Goal: Task Accomplishment & Management: Manage account settings

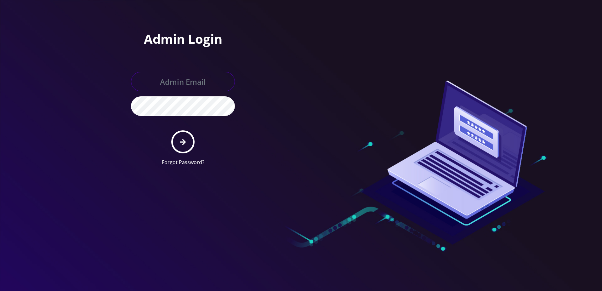
type input "larry@koshercell.org"
click at [185, 142] on icon "submit" at bounding box center [183, 142] width 6 height 6
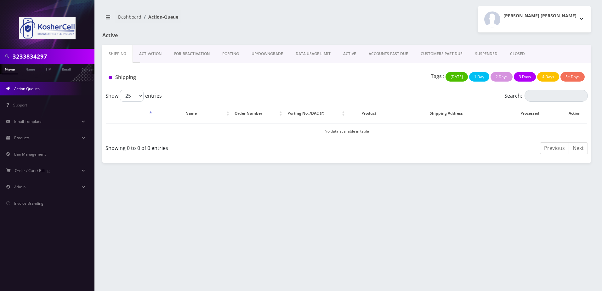
click at [70, 56] on input "3233834297" at bounding box center [53, 56] width 80 height 12
paste input "4439480830"
type input "4439480830"
click at [13, 70] on link "Phone" at bounding box center [10, 69] width 16 height 10
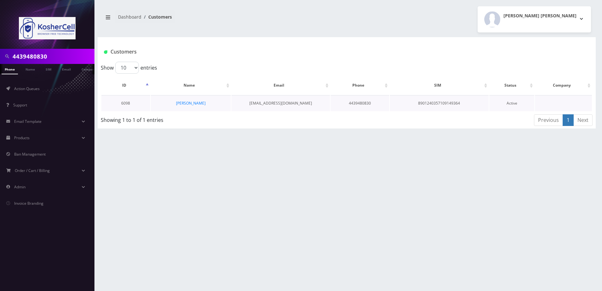
click at [198, 98] on td "Yisroel Meir Frand" at bounding box center [191, 103] width 80 height 16
click at [193, 101] on link "Yisroel Meir Frand" at bounding box center [191, 102] width 30 height 5
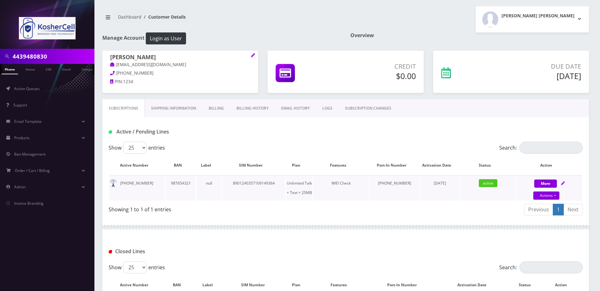
click at [562, 182] on icon at bounding box center [563, 183] width 4 height 4
select select "364"
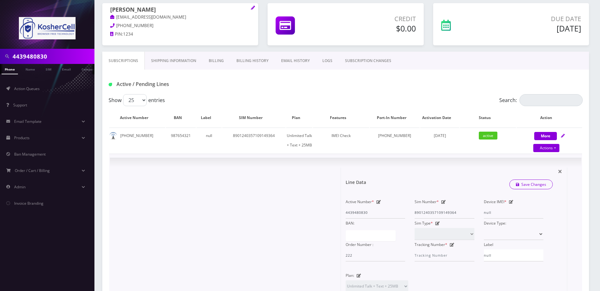
scroll to position [63, 0]
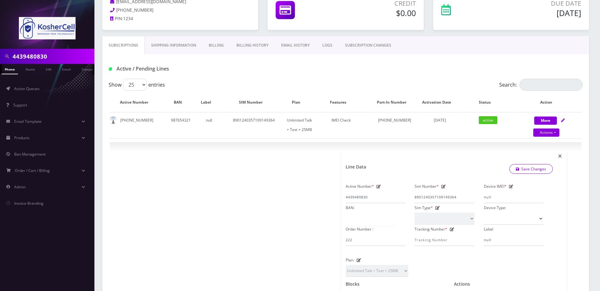
click at [52, 60] on input "4439480830" at bounding box center [53, 56] width 80 height 12
paste input "6027378543"
type input "6027378543"
click at [6, 72] on li at bounding box center [3, 71] width 6 height 16
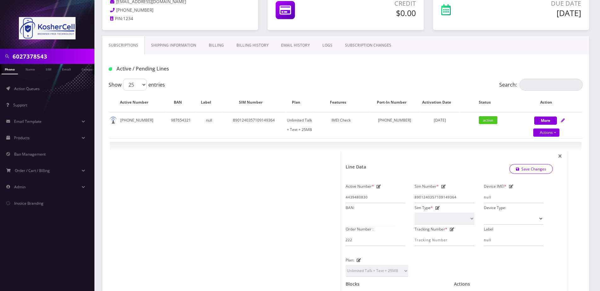
click at [12, 71] on link "Phone" at bounding box center [10, 69] width 16 height 10
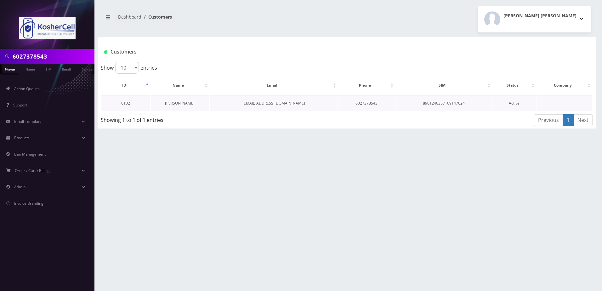
click at [176, 101] on link "Daniel Goetz" at bounding box center [180, 102] width 30 height 5
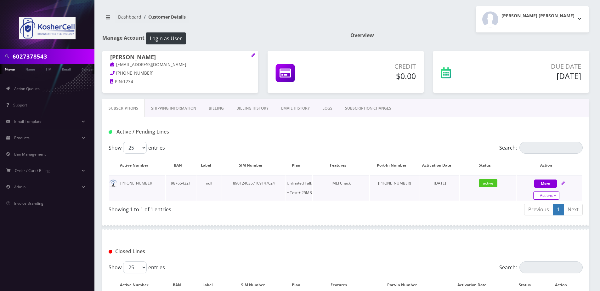
click at [548, 195] on link "Actions" at bounding box center [547, 195] width 26 height 8
select select "364"
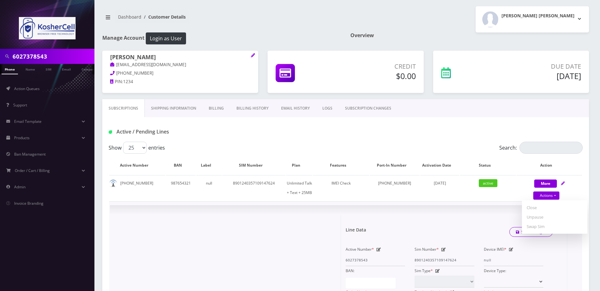
click at [46, 54] on input "6027378543" at bounding box center [53, 56] width 80 height 12
paste input "443740649"
type input "4437406493"
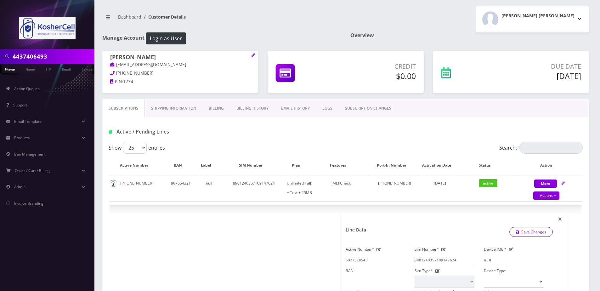
click at [8, 74] on link "Phone" at bounding box center [10, 69] width 16 height 10
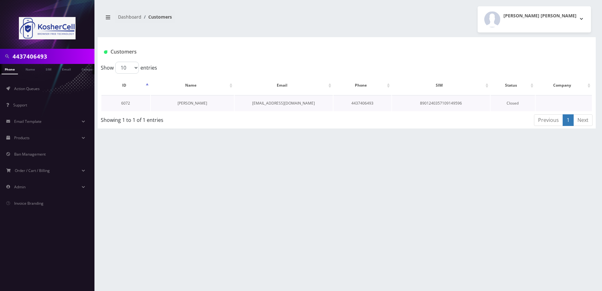
click at [207, 105] on link "[PERSON_NAME]" at bounding box center [193, 102] width 30 height 5
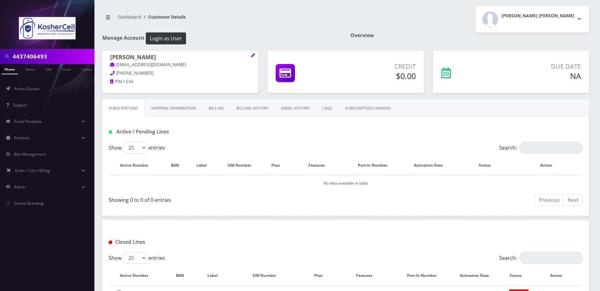
click at [46, 60] on input "4437406493" at bounding box center [53, 56] width 80 height 12
click at [11, 70] on link "Phone" at bounding box center [10, 69] width 16 height 10
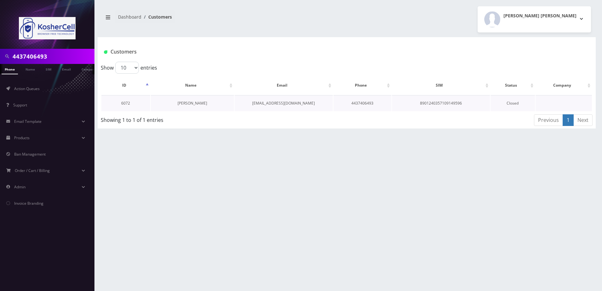
click at [183, 104] on link "[PERSON_NAME]" at bounding box center [193, 102] width 30 height 5
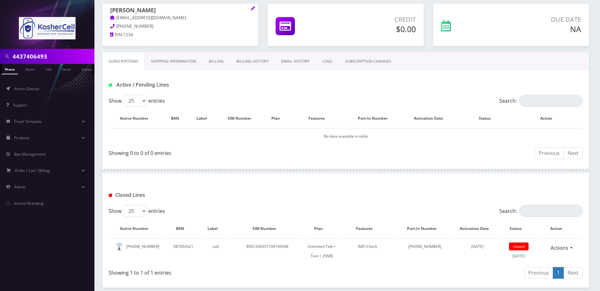
scroll to position [94, 0]
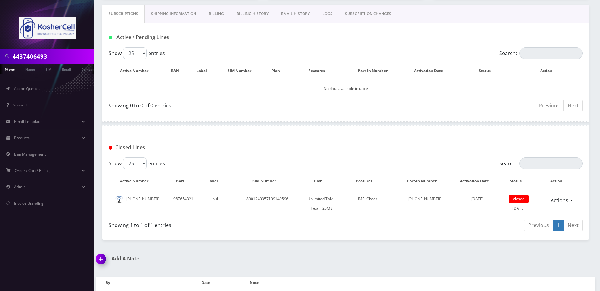
click at [59, 54] on input "4437406493" at bounding box center [53, 56] width 80 height 12
paste input "7737549642"
type input "7737549642"
click at [8, 70] on link "Phone" at bounding box center [10, 69] width 16 height 10
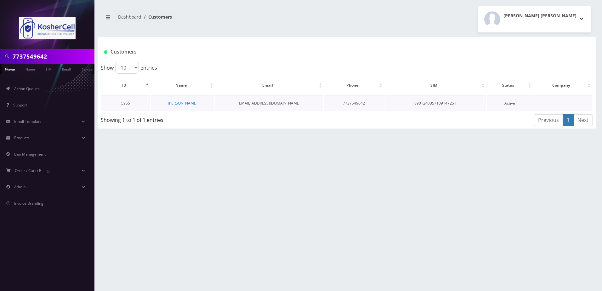
click at [181, 108] on td "Asher Karesh" at bounding box center [183, 103] width 64 height 16
click at [181, 103] on link "Asher Karesh" at bounding box center [183, 102] width 30 height 5
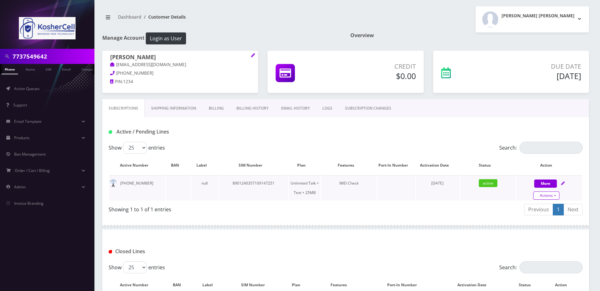
click at [548, 197] on link "Actions" at bounding box center [547, 195] width 26 height 8
select select "244"
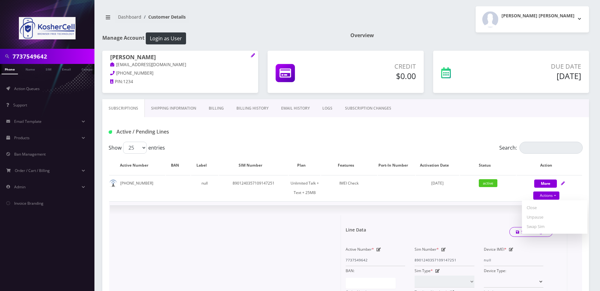
click at [59, 58] on input "7737549642" at bounding box center [53, 56] width 80 height 12
paste input "4439480773"
type input "4439480773"
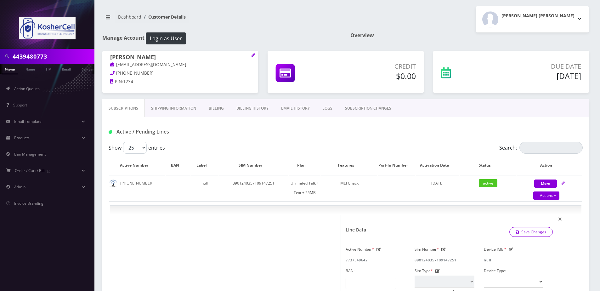
click at [13, 73] on link "Phone" at bounding box center [10, 69] width 16 height 10
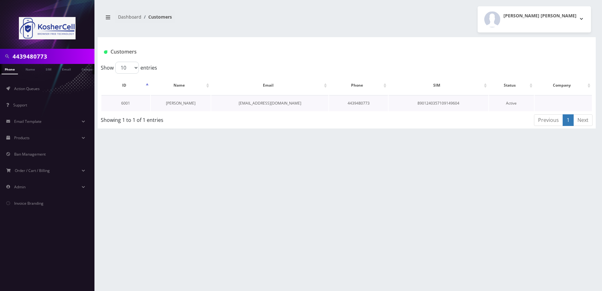
click at [179, 103] on link "[PERSON_NAME]" at bounding box center [181, 102] width 30 height 5
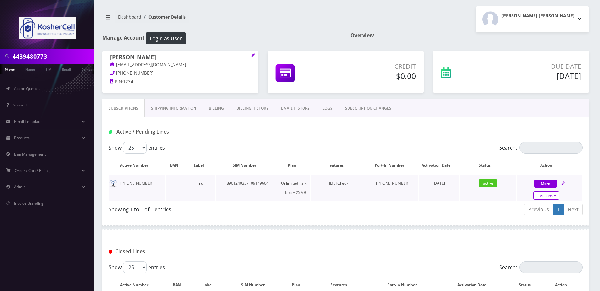
click at [546, 198] on link "Actions" at bounding box center [547, 195] width 26 height 8
select select "244"
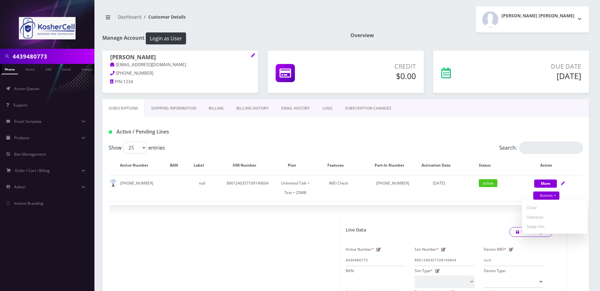
click at [56, 58] on input "4439480773" at bounding box center [53, 56] width 80 height 12
paste input "55"
type input "4439480755"
click at [7, 73] on link "Phone" at bounding box center [10, 69] width 16 height 10
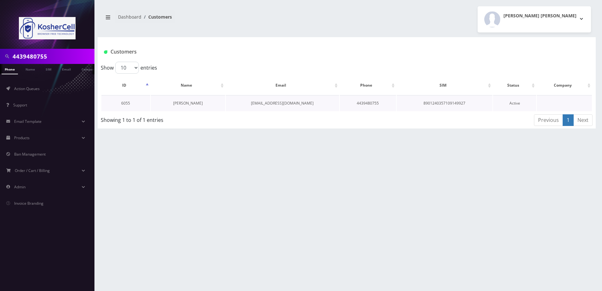
click at [197, 102] on link "[PERSON_NAME]" at bounding box center [188, 102] width 30 height 5
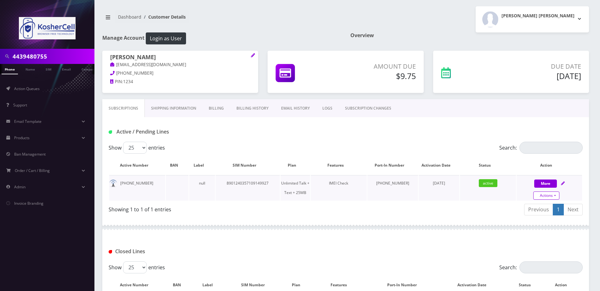
click at [545, 196] on link "Actions" at bounding box center [547, 195] width 26 height 8
select select "244"
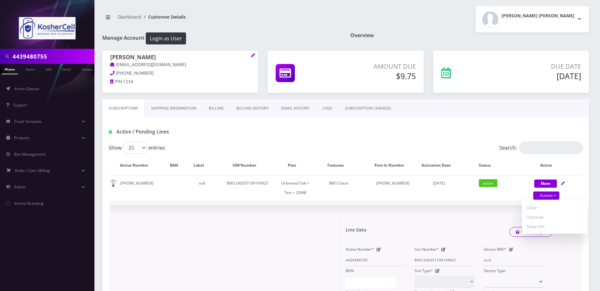
click at [54, 60] on input "4439480755" at bounding box center [53, 56] width 80 height 12
paste input "6219950"
type input "4436219950"
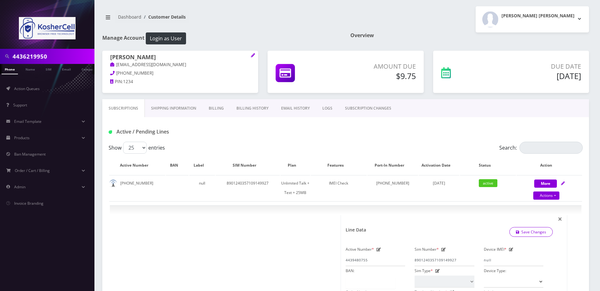
click at [11, 72] on link "Phone" at bounding box center [10, 69] width 16 height 10
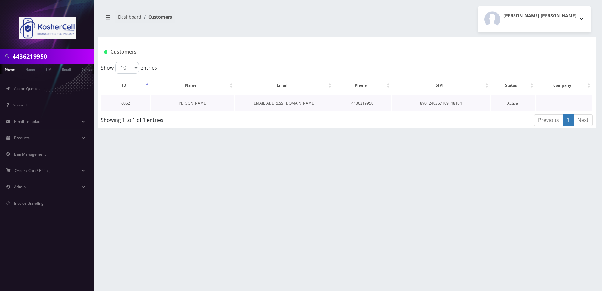
click at [201, 102] on link "[PERSON_NAME]" at bounding box center [193, 102] width 30 height 5
